Goal: Task Accomplishment & Management: Complete application form

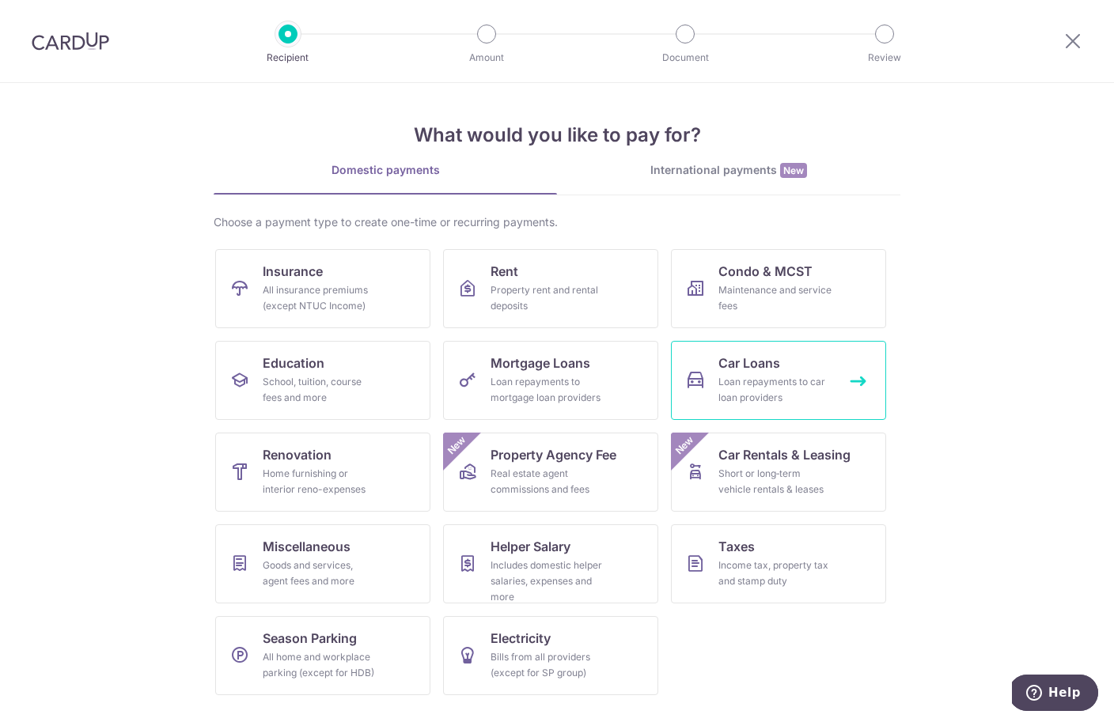
click at [754, 381] on div "Loan repayments to car loan providers" at bounding box center [775, 390] width 114 height 32
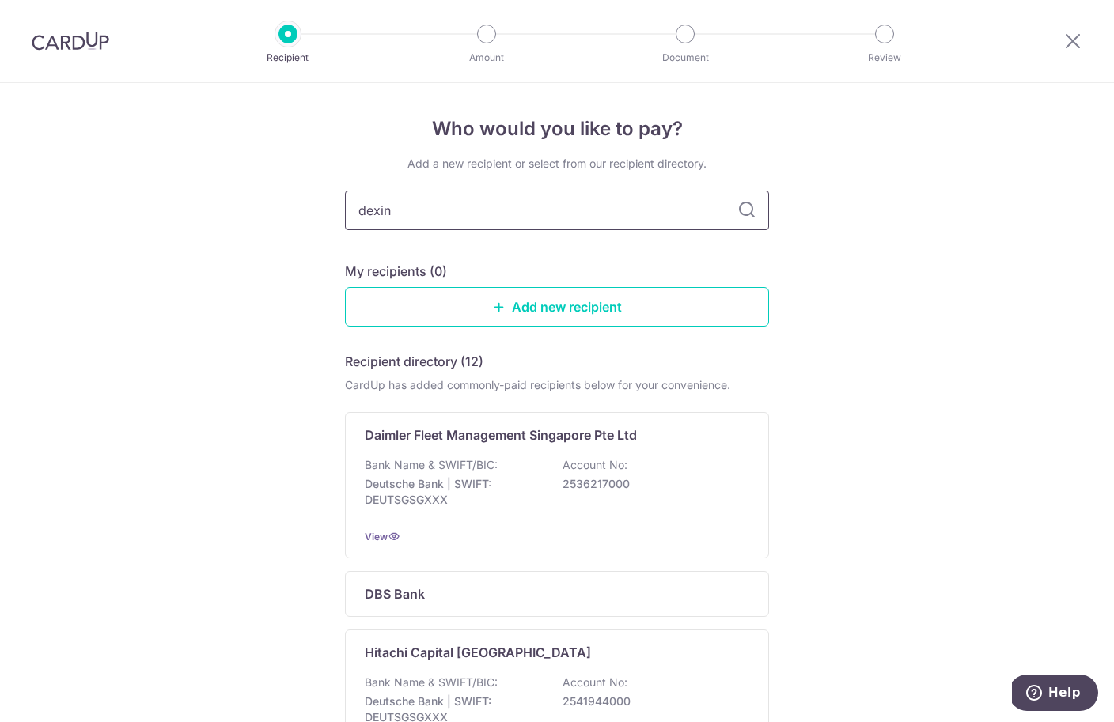
type input "dexing"
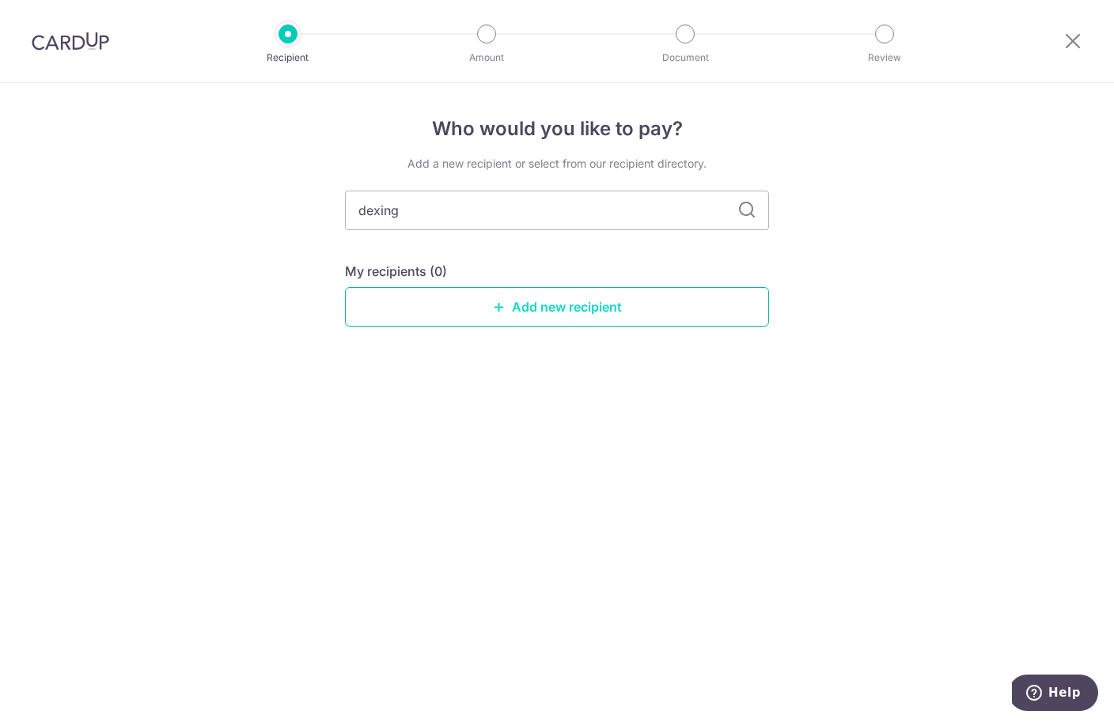
drag, startPoint x: 634, startPoint y: 208, endPoint x: 508, endPoint y: 310, distance: 162.0
click at [508, 310] on link "Add new recipient" at bounding box center [557, 307] width 424 height 40
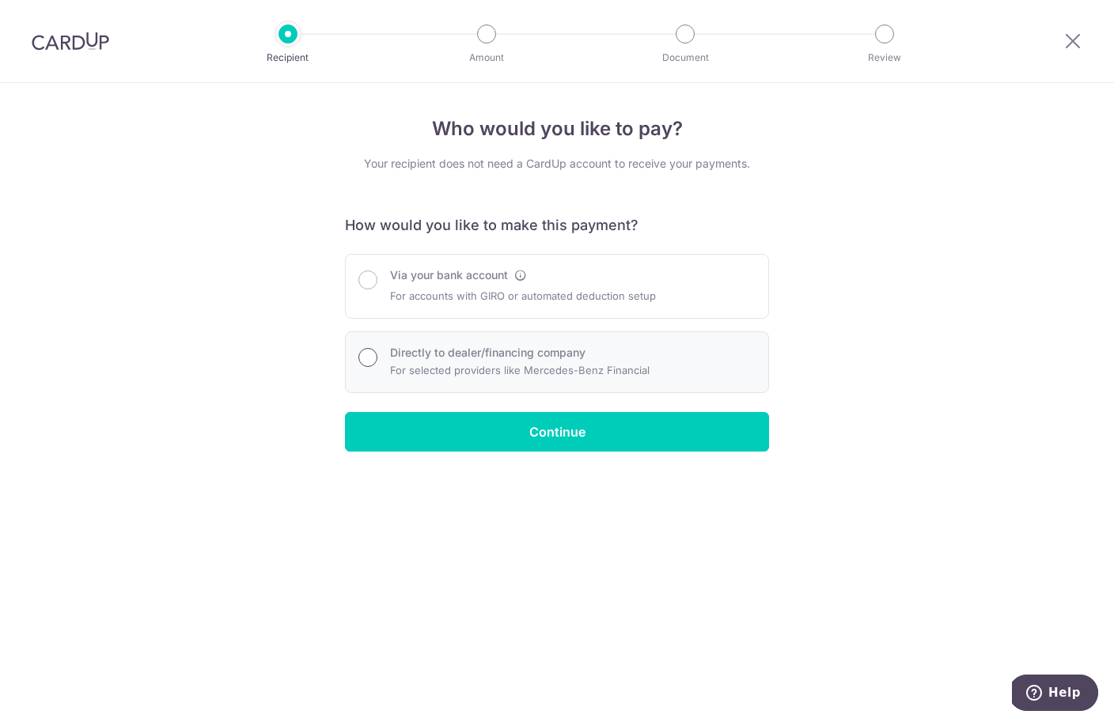
click at [373, 356] on input "Directly to dealer/financing company" at bounding box center [367, 357] width 19 height 19
radio input "true"
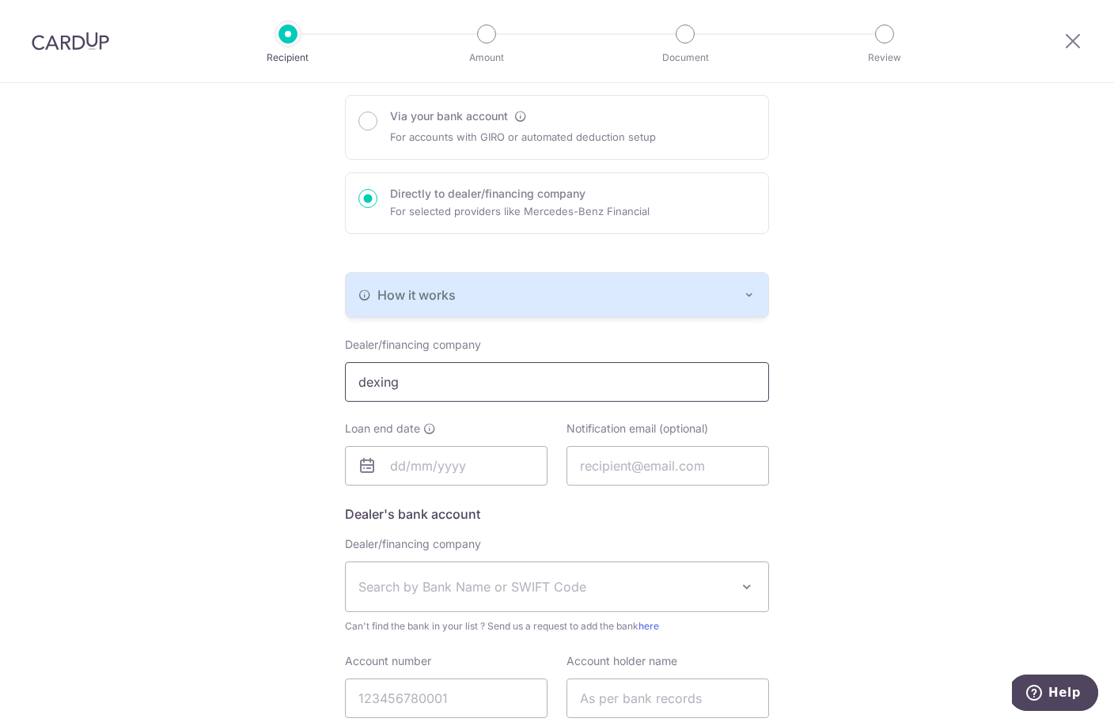
scroll to position [187, 0]
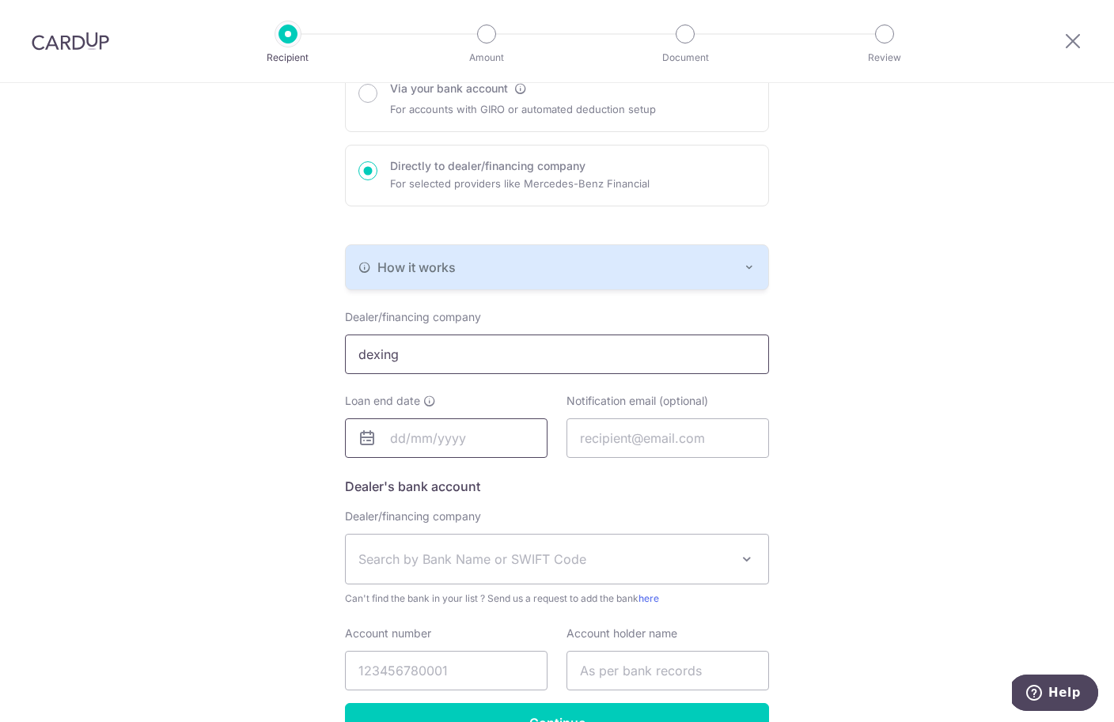
type input "dexing"
click at [411, 442] on input "text" at bounding box center [446, 439] width 203 height 40
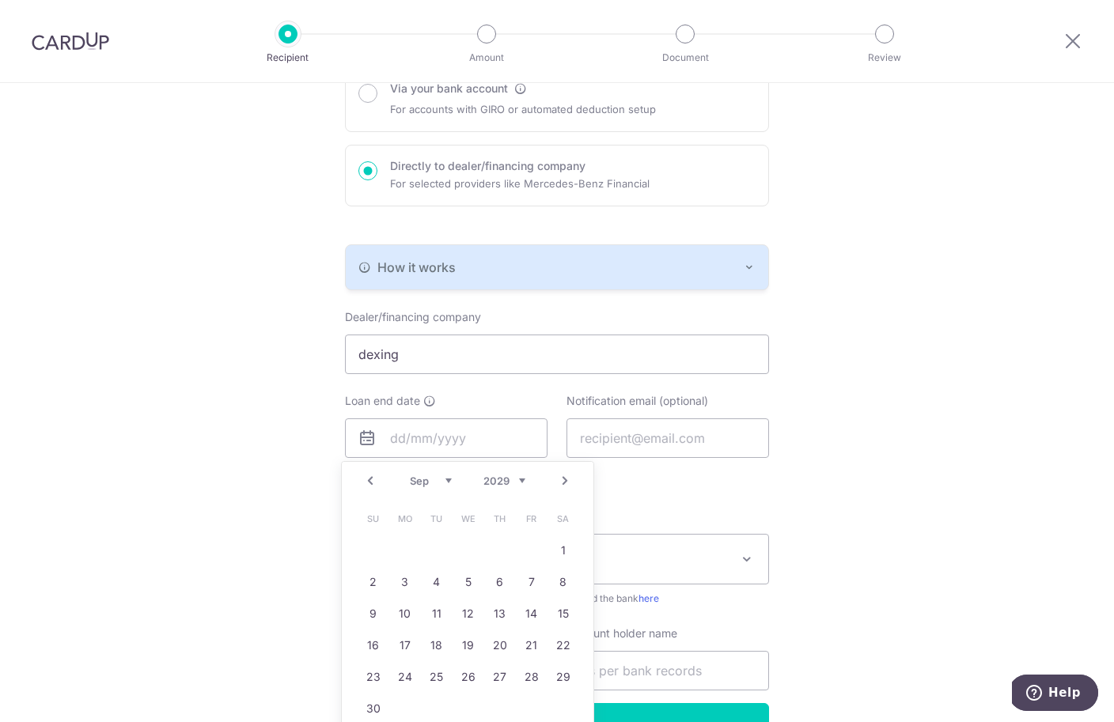
click at [444, 477] on select "Jan Feb Mar Apr May Jun Jul Aug Sep Oct Nov Dec" at bounding box center [431, 481] width 42 height 13
click at [439, 550] on link "3" at bounding box center [436, 550] width 25 height 25
type input "03/04/2029"
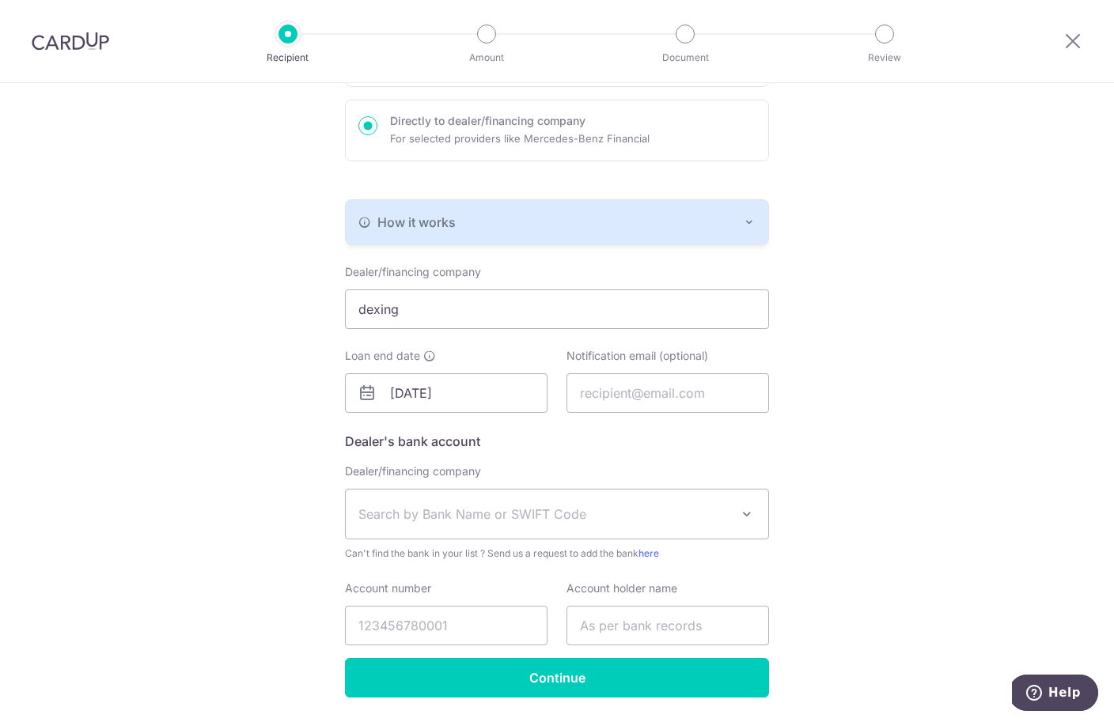
scroll to position [236, 0]
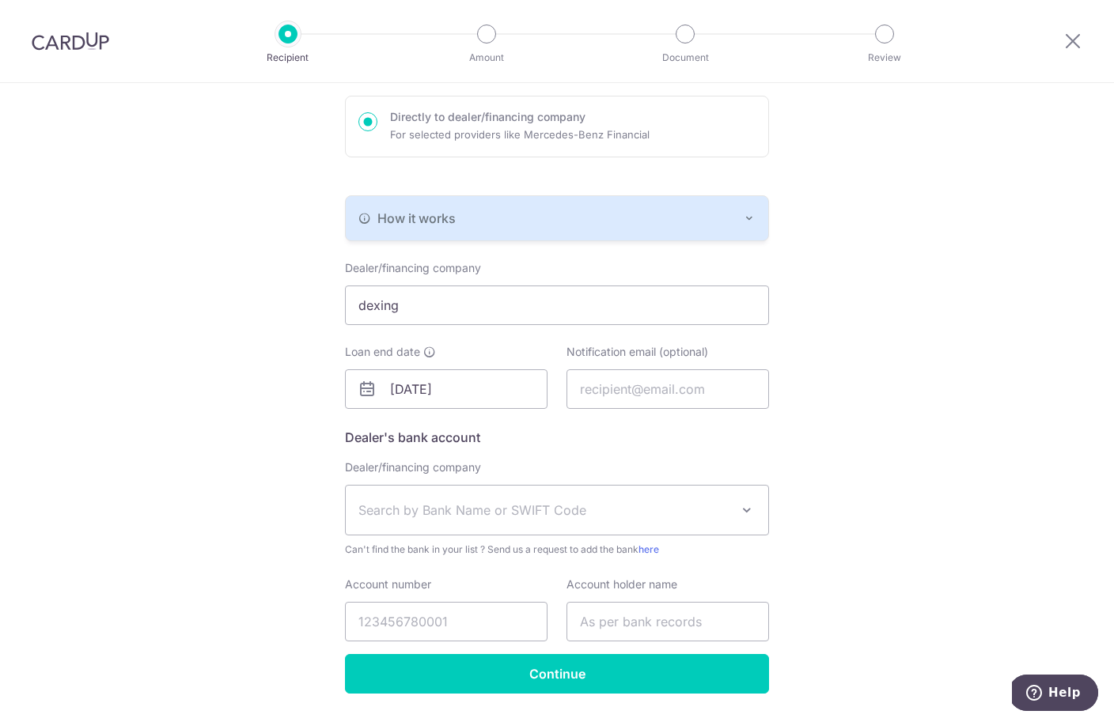
click at [434, 517] on span "Search by Bank Name or SWIFT Code" at bounding box center [544, 510] width 372 height 19
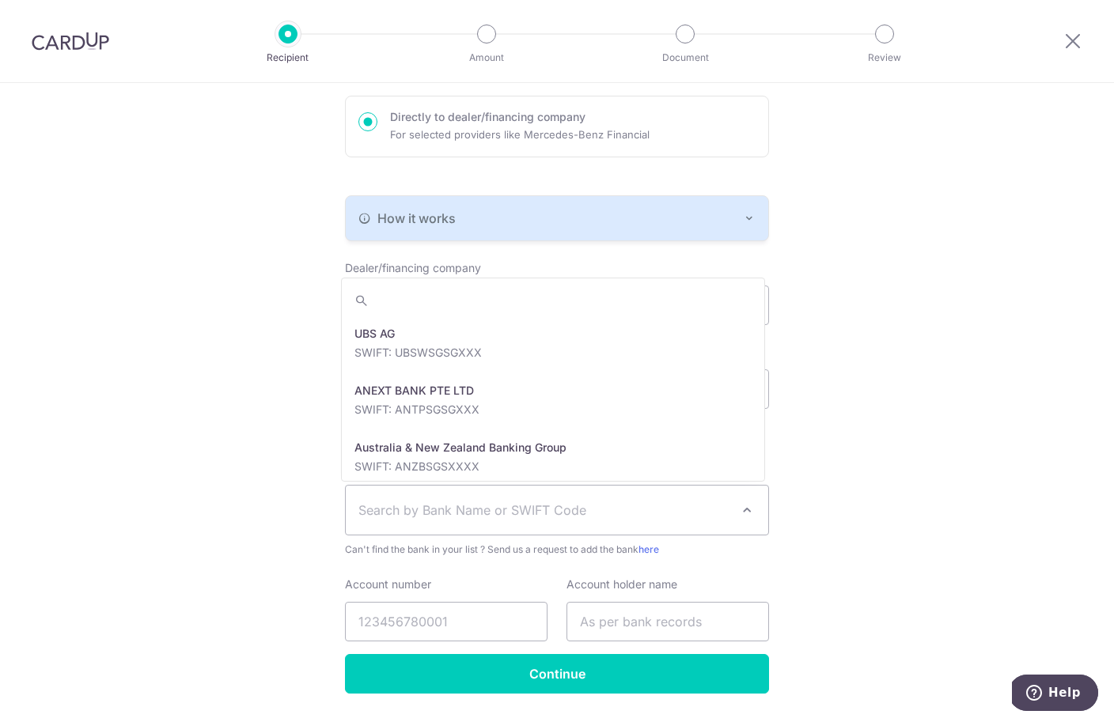
scroll to position [0, 0]
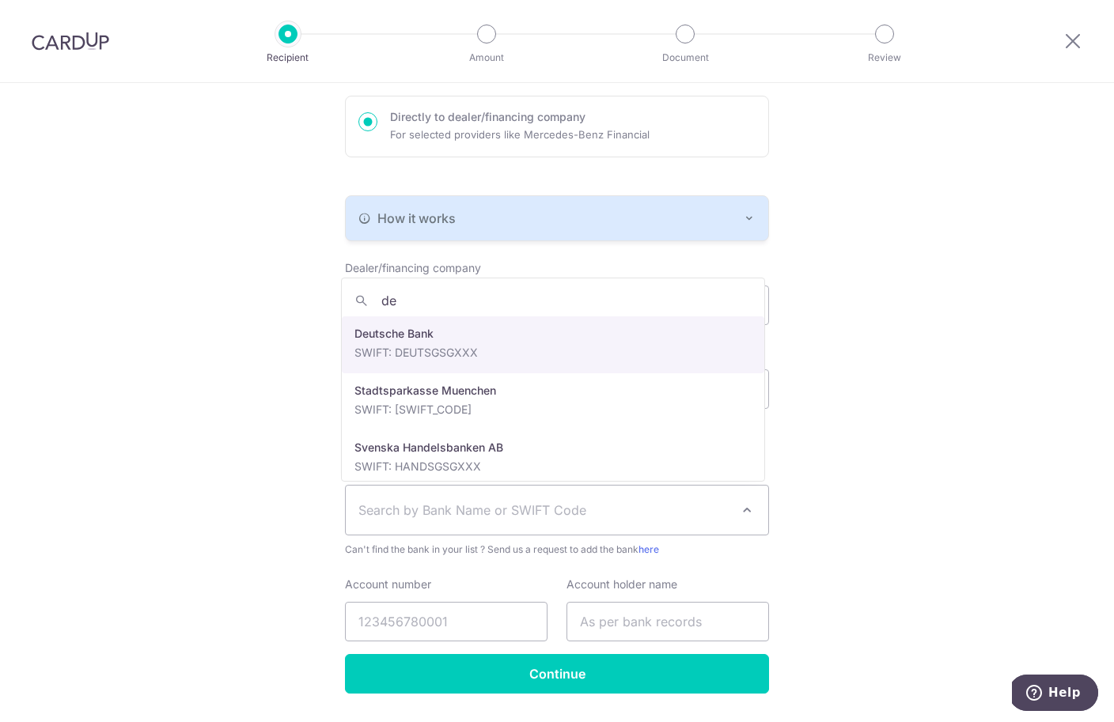
type input "d"
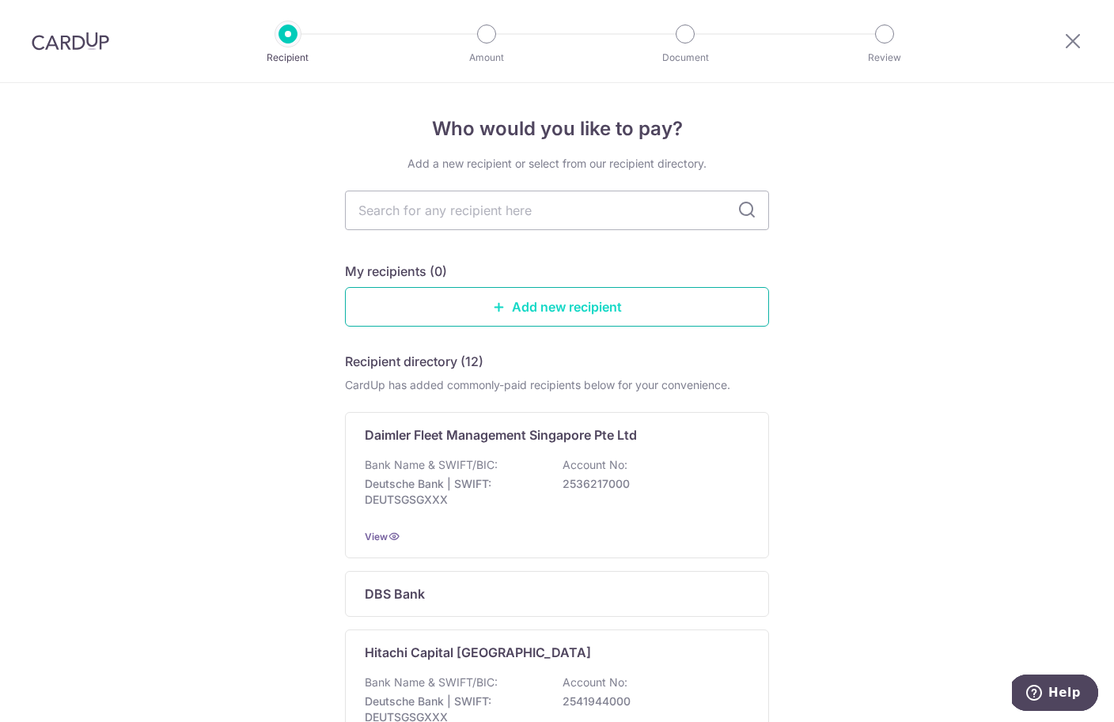
click at [507, 311] on link "Add new recipient" at bounding box center [557, 307] width 424 height 40
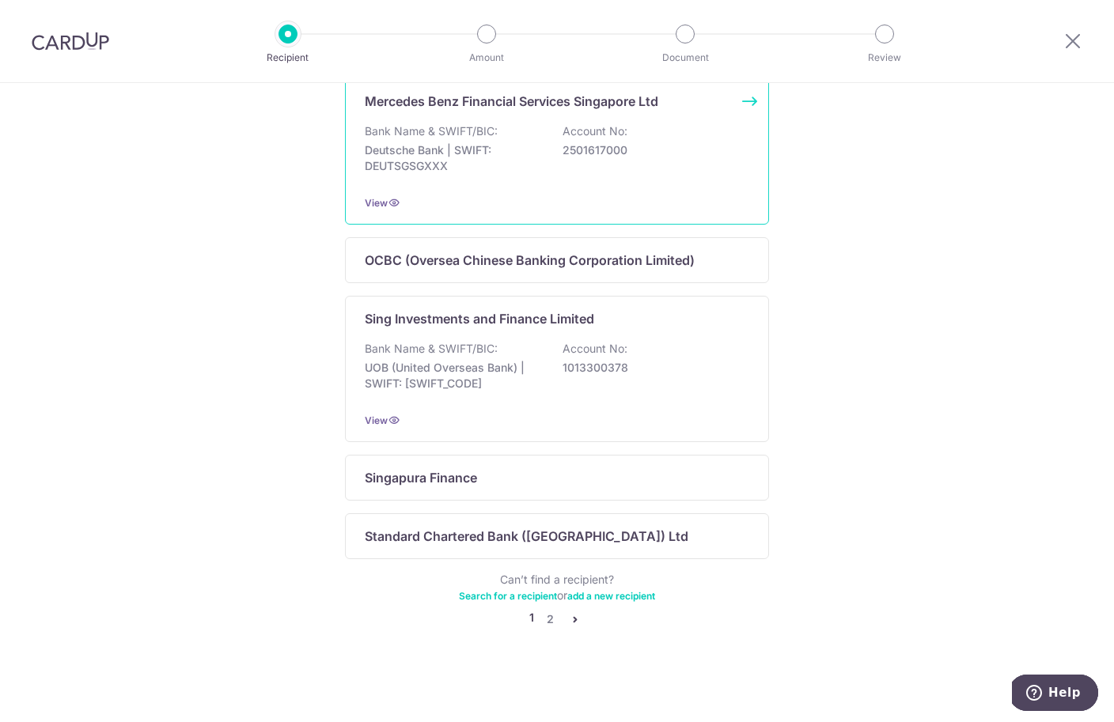
scroll to position [928, 0]
click at [545, 617] on link "2" at bounding box center [549, 619] width 19 height 19
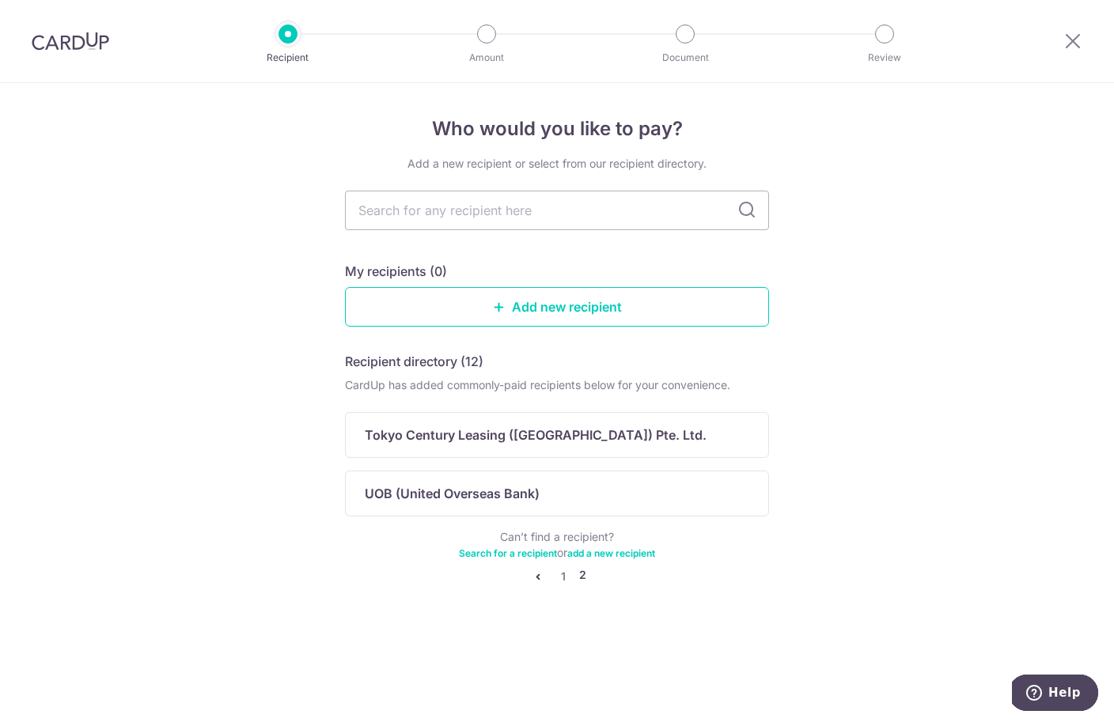
scroll to position [0, 0]
click at [508, 440] on p "Tokyo Century Leasing (Singapore) Pte. Ltd." at bounding box center [536, 435] width 342 height 19
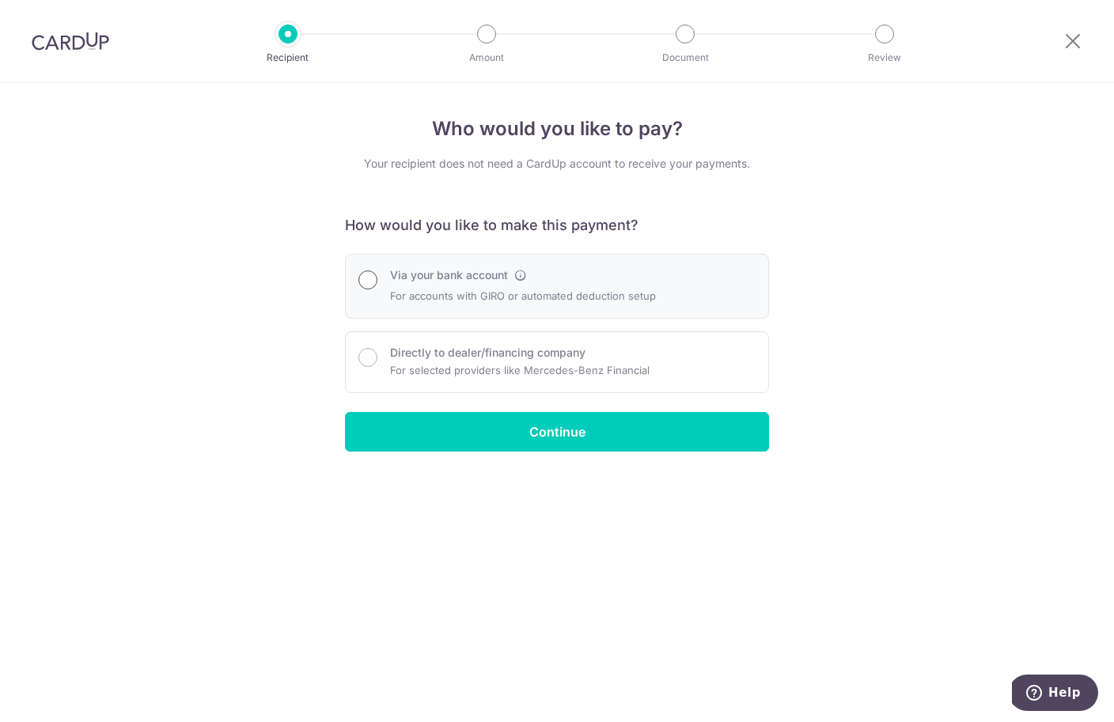
click at [373, 284] on input "Via your bank account" at bounding box center [367, 280] width 19 height 19
radio input "true"
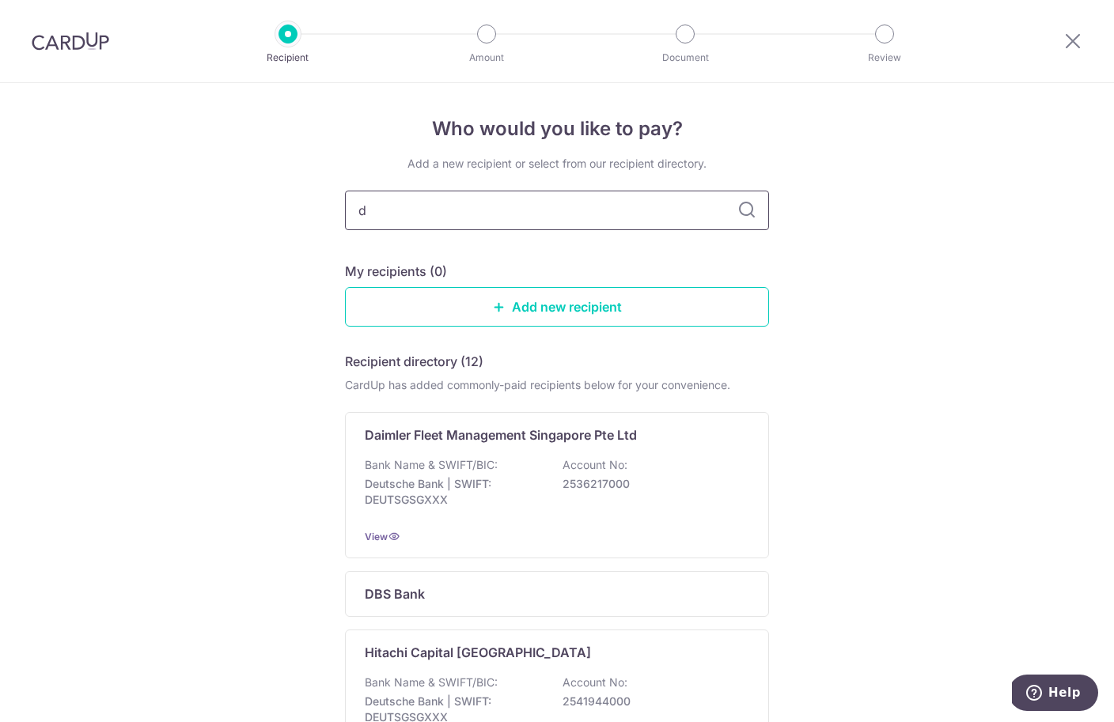
type input "de"
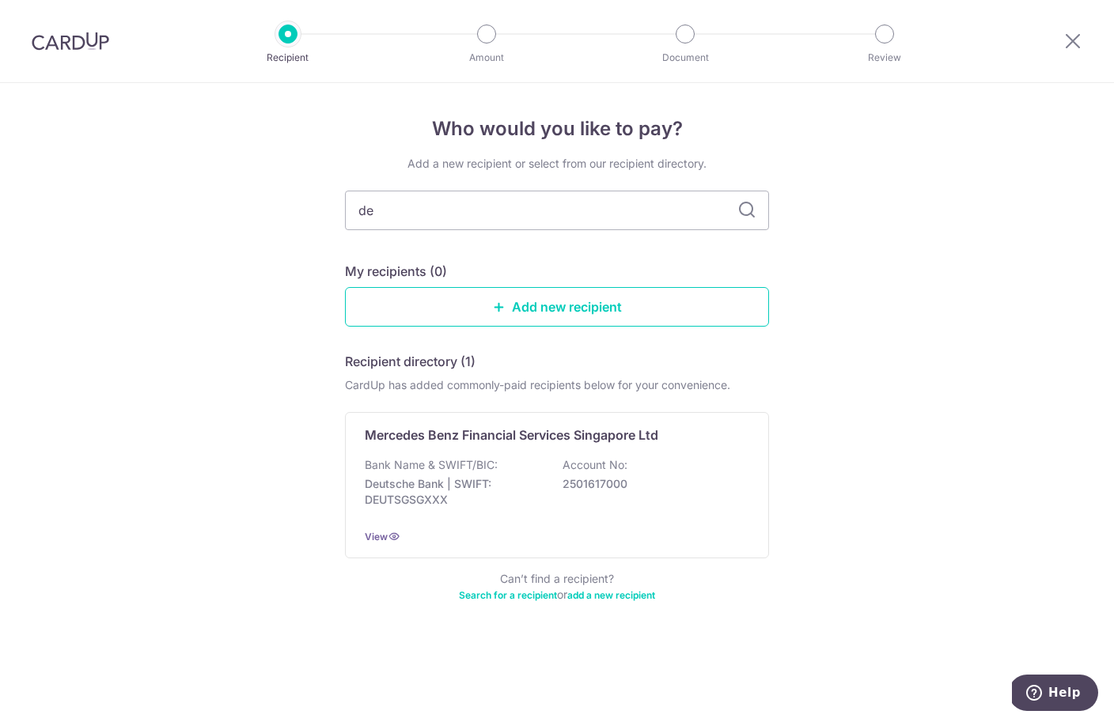
type input "dex"
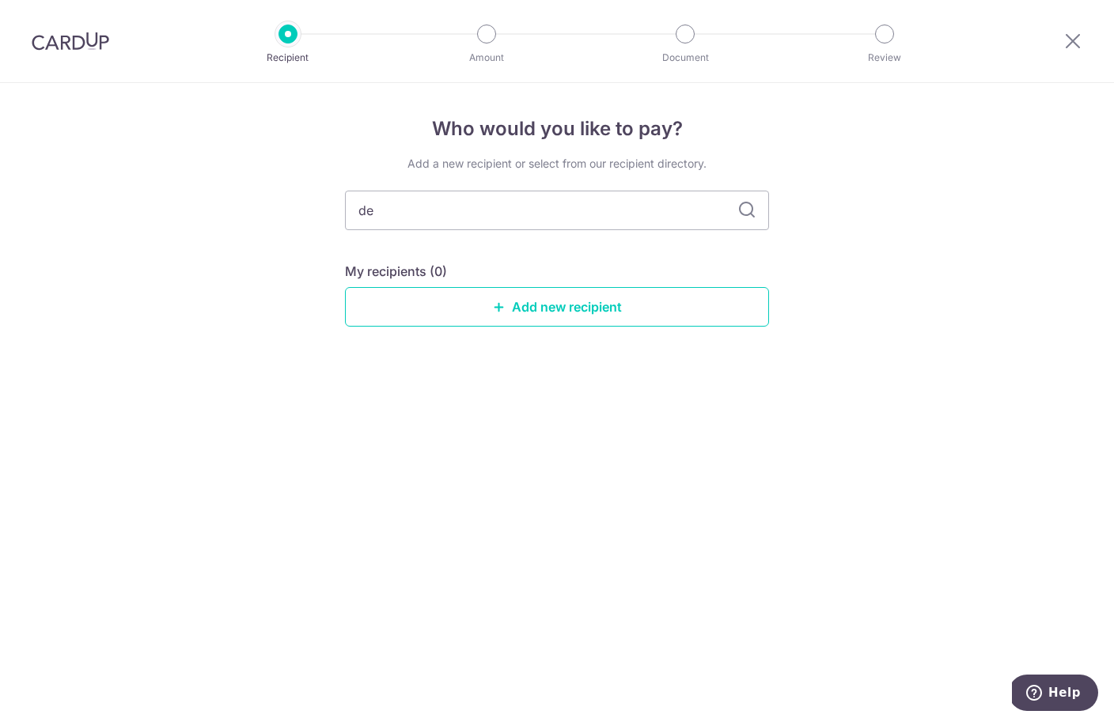
type input "d"
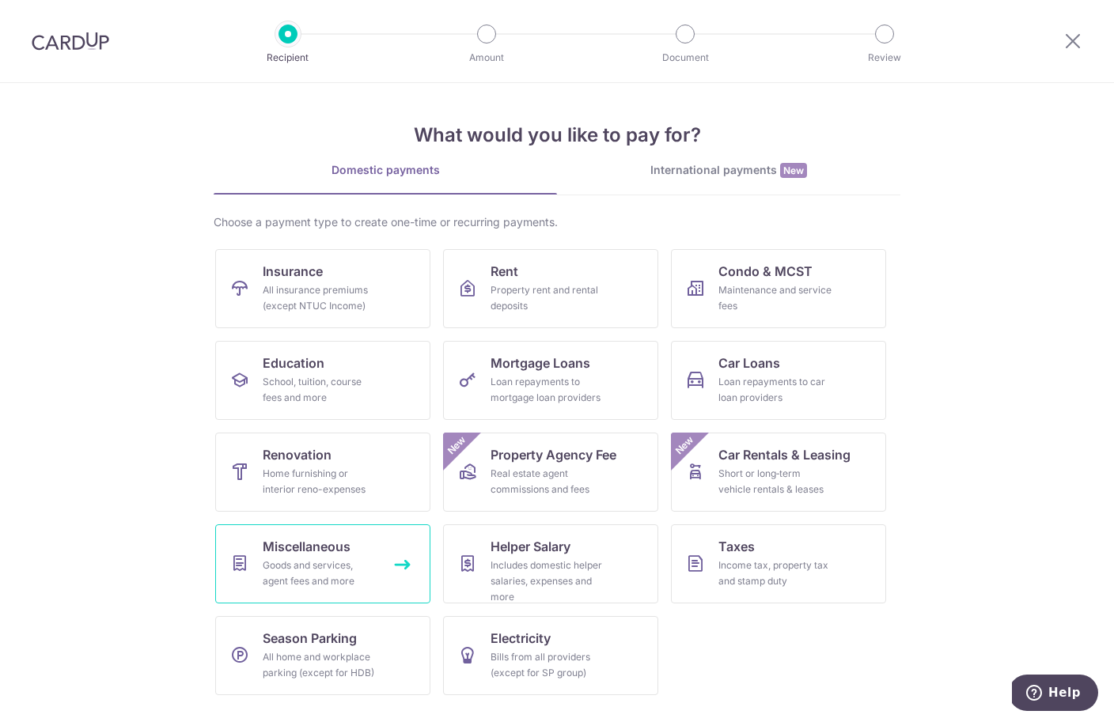
click at [305, 562] on div "Goods and services, agent fees and more" at bounding box center [320, 574] width 114 height 32
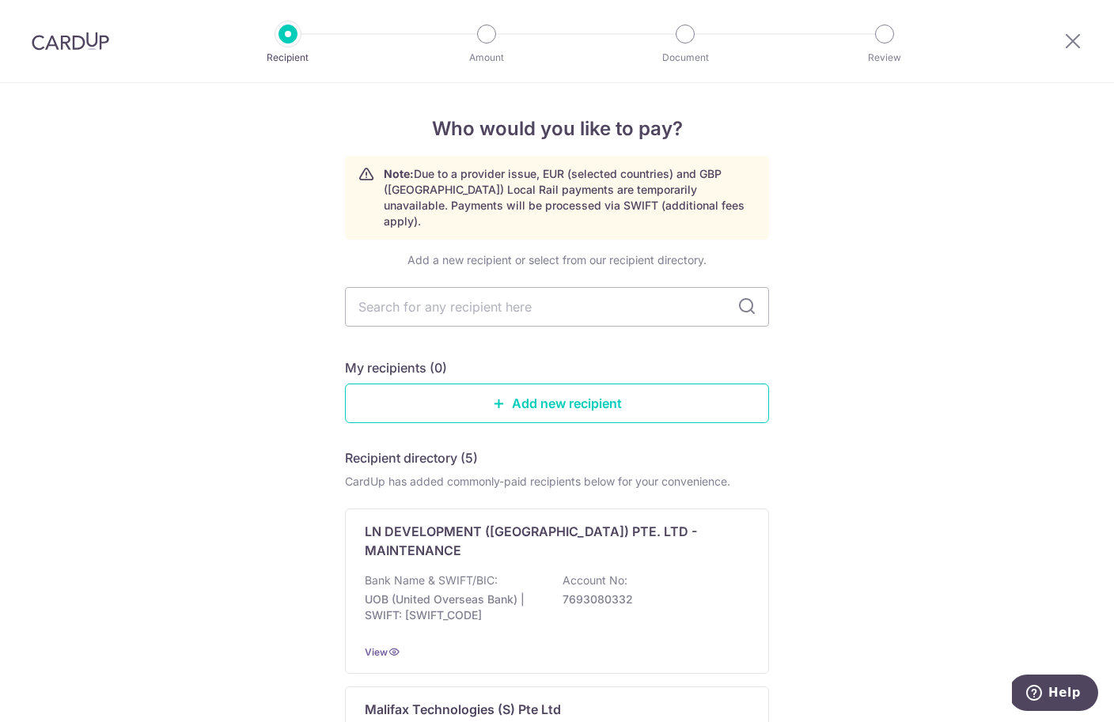
type input "d"
type input "de"
type input "dex"
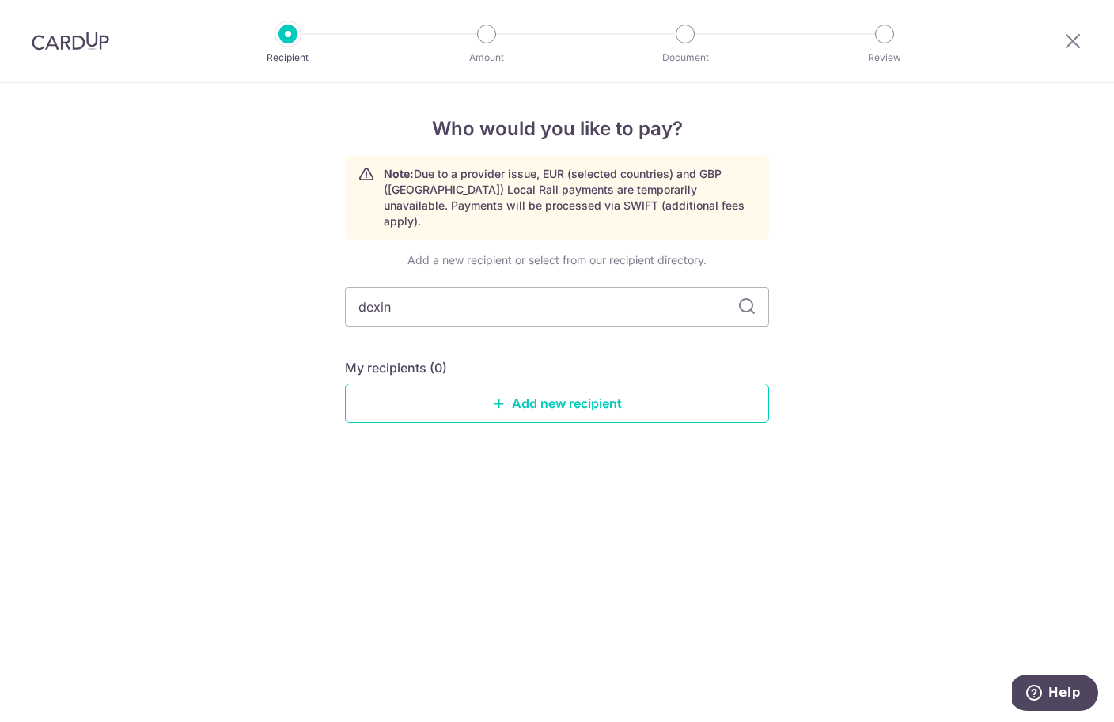
type input "dexing"
type input "de"
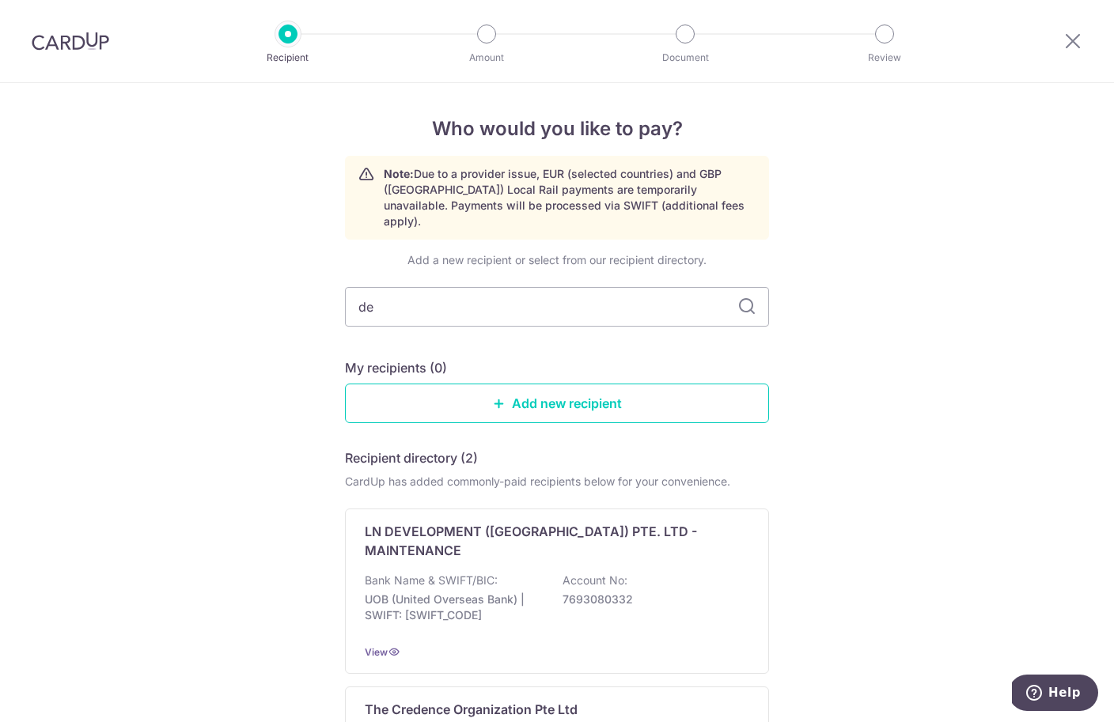
type input "d"
